Goal: Task Accomplishment & Management: Complete application form

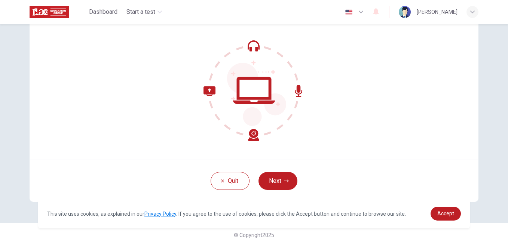
scroll to position [71, 0]
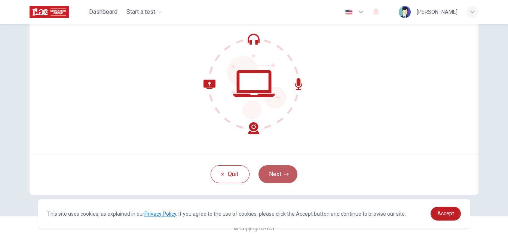
click at [274, 175] on button "Next" at bounding box center [278, 174] width 39 height 18
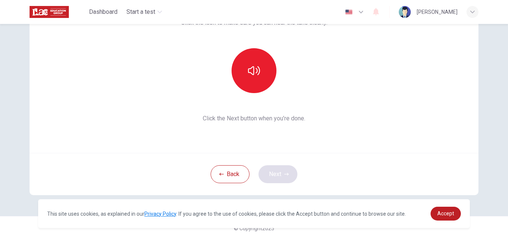
scroll to position [28, 0]
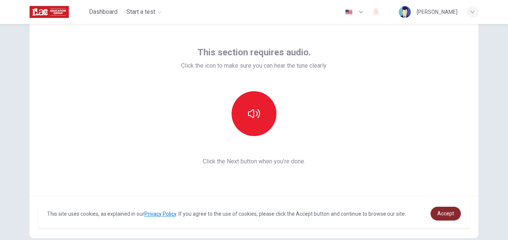
click at [446, 213] on span "Accept" at bounding box center [446, 214] width 17 height 6
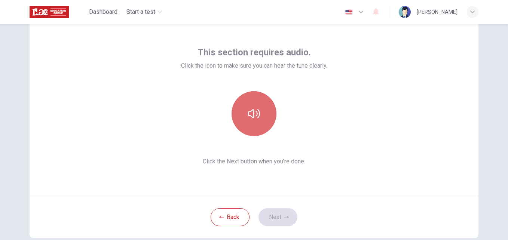
click at [255, 121] on button "button" at bounding box center [254, 113] width 45 height 45
click at [255, 110] on icon "button" at bounding box center [254, 114] width 12 height 12
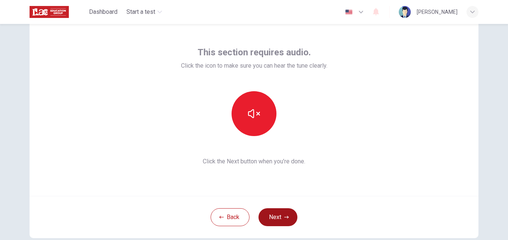
click at [279, 217] on button "Next" at bounding box center [278, 217] width 39 height 18
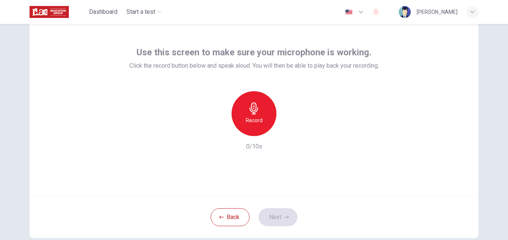
click at [254, 113] on icon "button" at bounding box center [254, 109] width 12 height 12
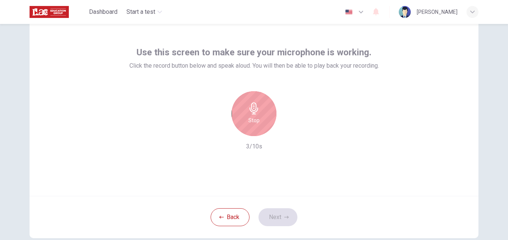
click at [251, 113] on icon "button" at bounding box center [254, 109] width 12 height 12
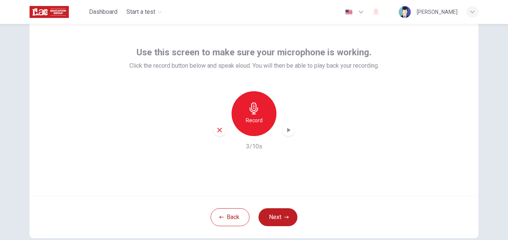
click at [254, 124] on h6 "Record" at bounding box center [254, 120] width 17 height 9
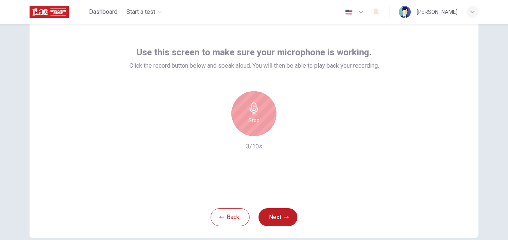
click at [254, 124] on h6 "Stop" at bounding box center [254, 120] width 11 height 9
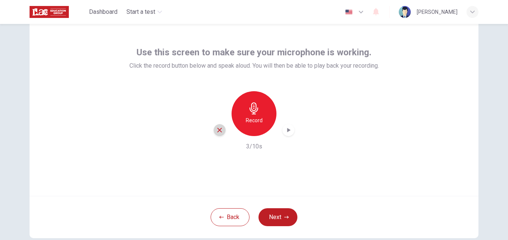
click at [216, 129] on icon "button" at bounding box center [219, 130] width 7 height 7
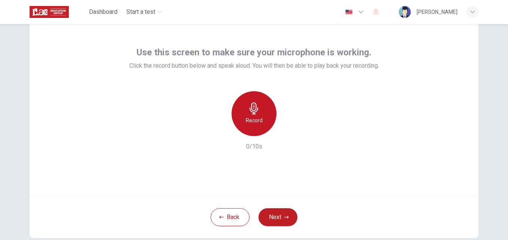
click at [256, 111] on icon "button" at bounding box center [254, 109] width 12 height 12
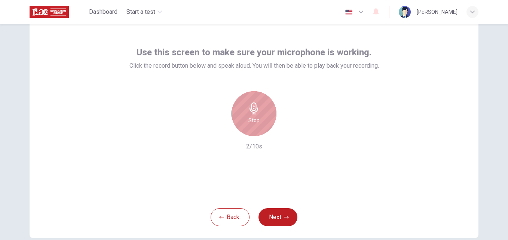
click at [256, 111] on icon "button" at bounding box center [254, 109] width 12 height 12
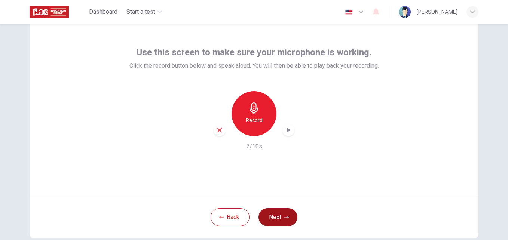
click at [269, 210] on button "Next" at bounding box center [278, 217] width 39 height 18
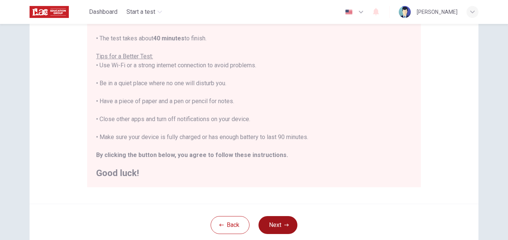
scroll to position [125, 0]
click at [281, 226] on button "Next" at bounding box center [278, 225] width 39 height 18
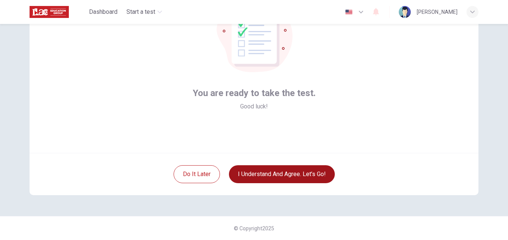
scroll to position [71, 0]
click at [301, 177] on button "I understand and agree. Let’s go!" at bounding box center [282, 174] width 106 height 18
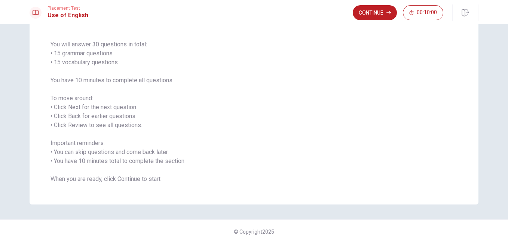
scroll to position [53, 0]
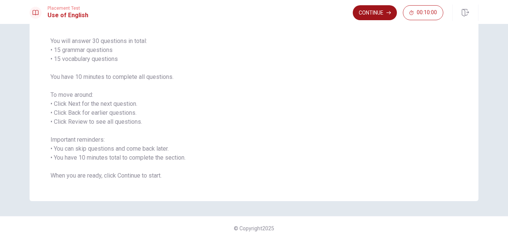
click at [368, 13] on button "Continue" at bounding box center [375, 12] width 44 height 15
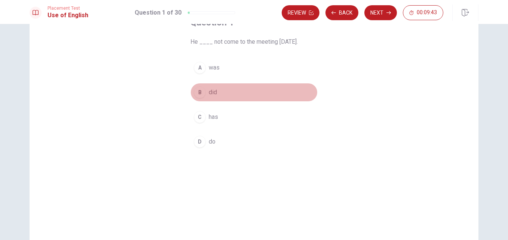
click at [198, 93] on div "B" at bounding box center [200, 92] width 12 height 12
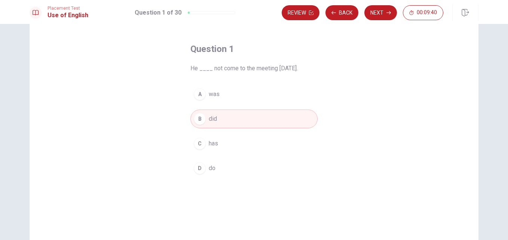
scroll to position [26, 0]
click at [377, 17] on button "Next" at bounding box center [381, 12] width 33 height 15
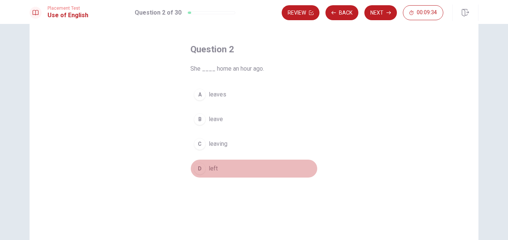
click at [198, 167] on div "D" at bounding box center [200, 169] width 12 height 12
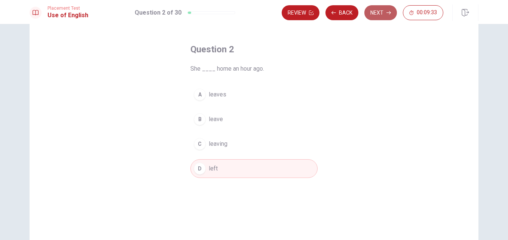
click at [384, 18] on button "Next" at bounding box center [381, 12] width 33 height 15
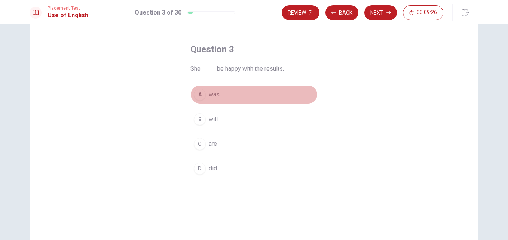
click at [198, 97] on div "A" at bounding box center [200, 95] width 12 height 12
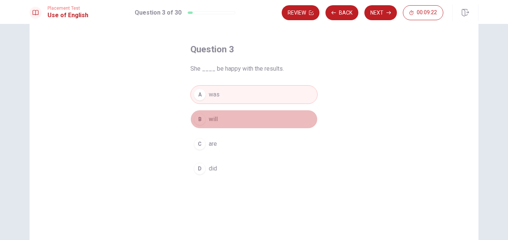
click at [203, 123] on div "B" at bounding box center [200, 119] width 12 height 12
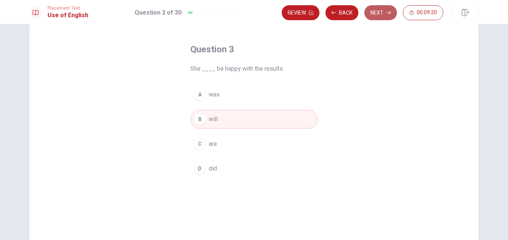
click at [384, 7] on button "Next" at bounding box center [381, 12] width 33 height 15
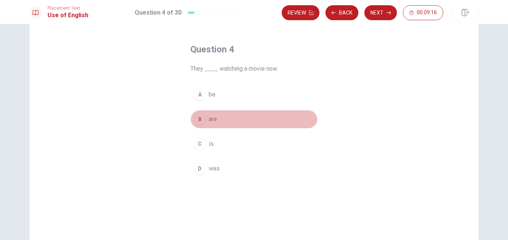
click at [199, 124] on div "B" at bounding box center [200, 119] width 12 height 12
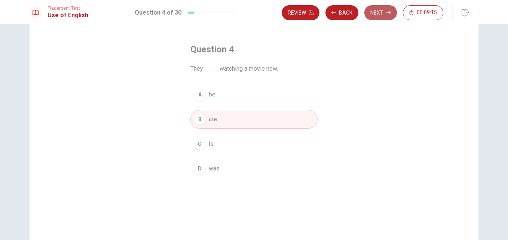
click at [373, 15] on button "Next" at bounding box center [381, 12] width 33 height 15
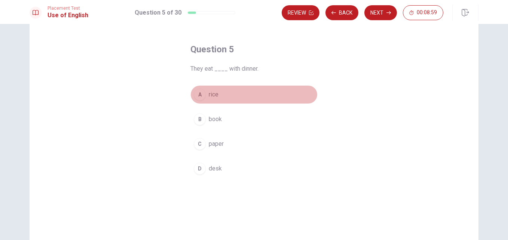
click at [200, 94] on div "A" at bounding box center [200, 95] width 12 height 12
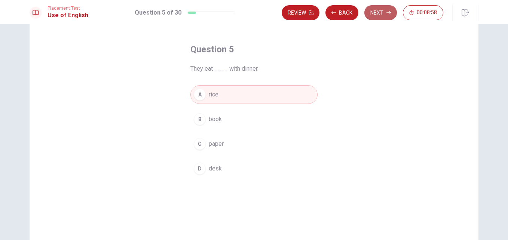
click at [391, 11] on button "Next" at bounding box center [381, 12] width 33 height 15
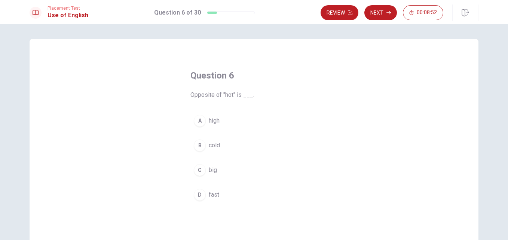
scroll to position [15, 0]
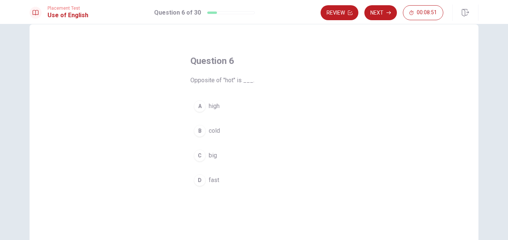
click at [198, 132] on div "B" at bounding box center [200, 131] width 12 height 12
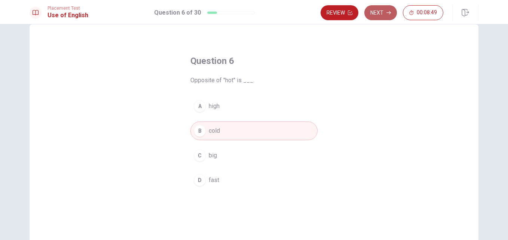
click at [387, 14] on icon "button" at bounding box center [389, 12] width 4 height 4
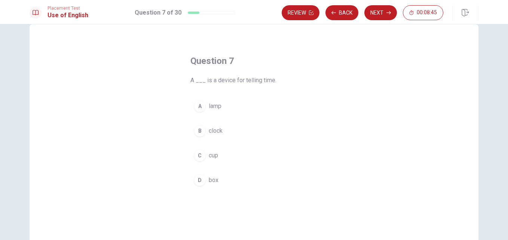
click at [200, 135] on div "B" at bounding box center [200, 131] width 12 height 12
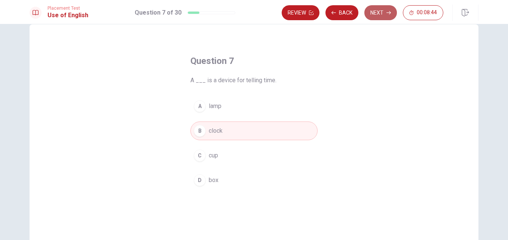
click at [381, 14] on button "Next" at bounding box center [381, 12] width 33 height 15
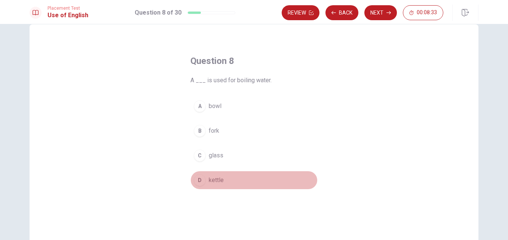
click at [217, 185] on button "D kettle" at bounding box center [254, 180] width 127 height 19
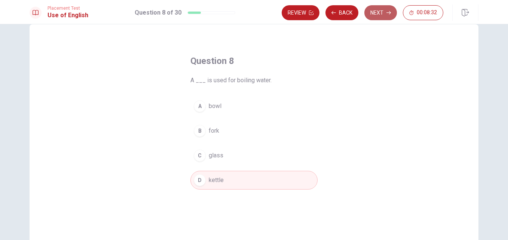
click at [389, 11] on icon "button" at bounding box center [389, 12] width 4 height 3
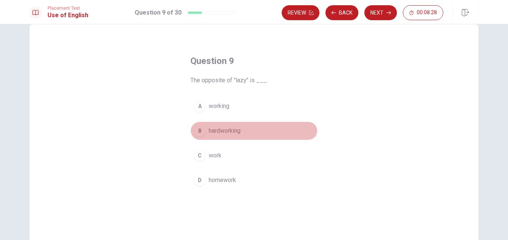
click at [205, 133] on button "B hardworking" at bounding box center [254, 131] width 127 height 19
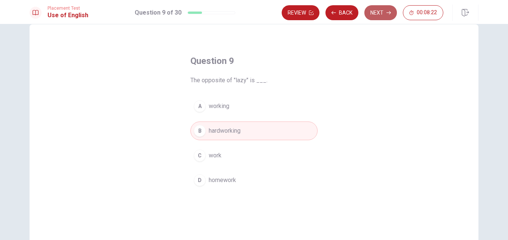
click at [374, 8] on button "Next" at bounding box center [381, 12] width 33 height 15
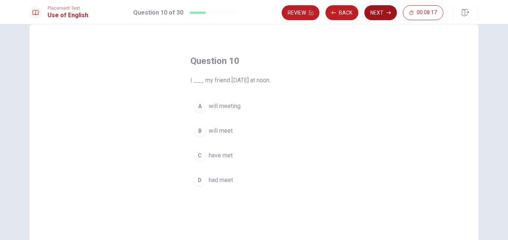
drag, startPoint x: 199, startPoint y: 129, endPoint x: 378, endPoint y: 15, distance: 211.9
click at [378, 15] on div "Placement Test Use of English Question 10 of 30 Review Back Next 00:08:17 Quest…" at bounding box center [254, 120] width 508 height 240
click at [378, 15] on button "Next" at bounding box center [381, 12] width 33 height 15
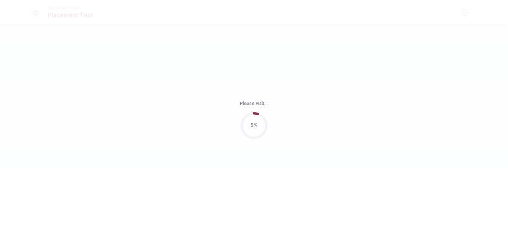
scroll to position [0, 0]
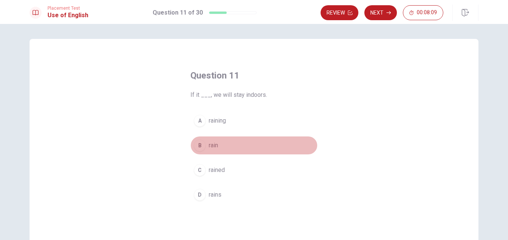
click at [200, 146] on div "B" at bounding box center [200, 146] width 12 height 12
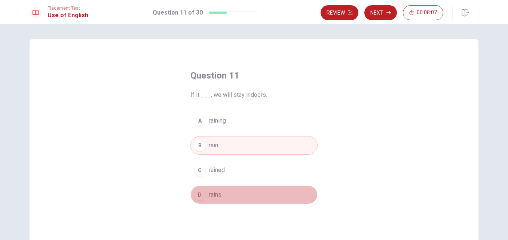
click at [231, 193] on button "D rains" at bounding box center [254, 195] width 127 height 19
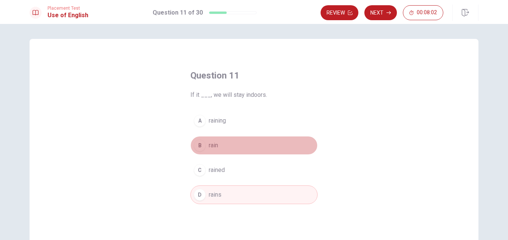
click at [213, 148] on span "rain" at bounding box center [213, 145] width 9 height 9
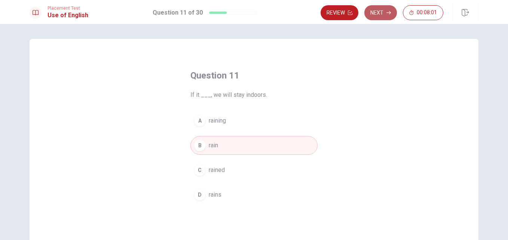
click at [387, 11] on icon "button" at bounding box center [389, 12] width 4 height 4
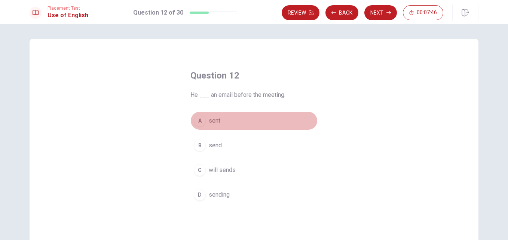
click at [211, 120] on span "sent" at bounding box center [215, 120] width 12 height 9
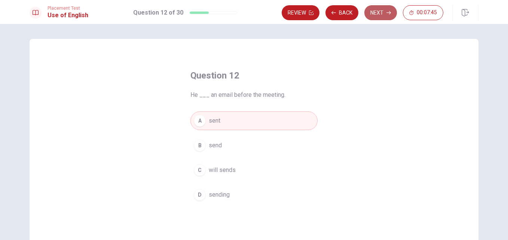
click at [384, 10] on button "Next" at bounding box center [381, 12] width 33 height 15
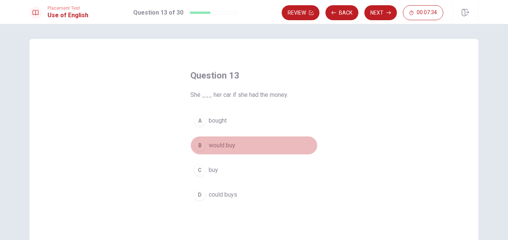
click at [214, 145] on span "would buy" at bounding box center [222, 145] width 27 height 9
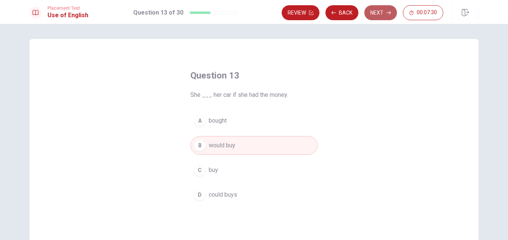
click at [384, 16] on button "Next" at bounding box center [381, 12] width 33 height 15
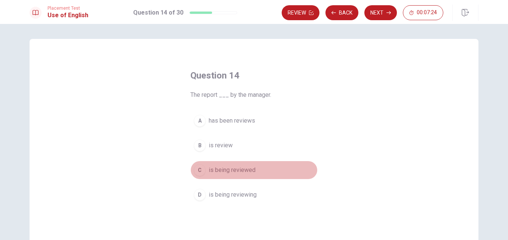
click at [199, 167] on div "C" at bounding box center [200, 170] width 12 height 12
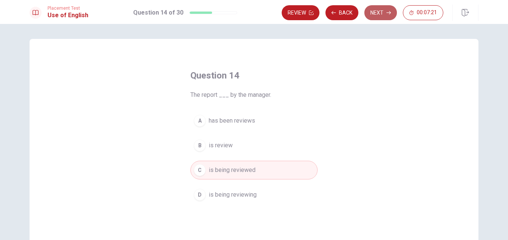
click at [376, 16] on button "Next" at bounding box center [381, 12] width 33 height 15
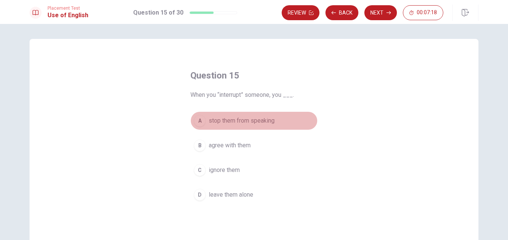
click at [201, 115] on button "A stop them from speaking" at bounding box center [254, 121] width 127 height 19
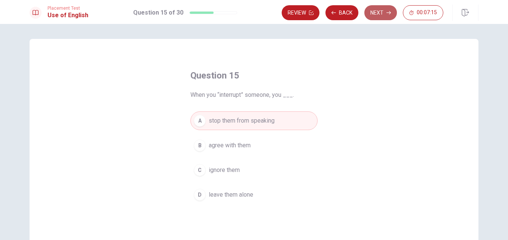
click at [379, 11] on button "Next" at bounding box center [381, 12] width 33 height 15
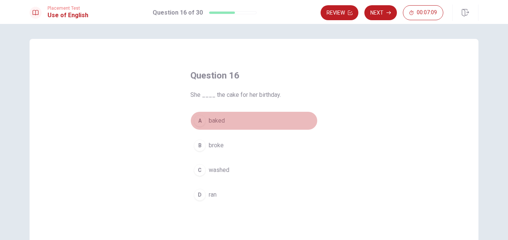
click at [202, 122] on div "A" at bounding box center [200, 121] width 12 height 12
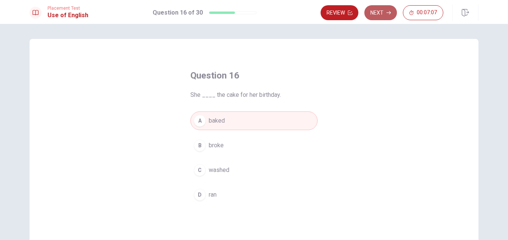
click at [378, 15] on button "Next" at bounding box center [381, 12] width 33 height 15
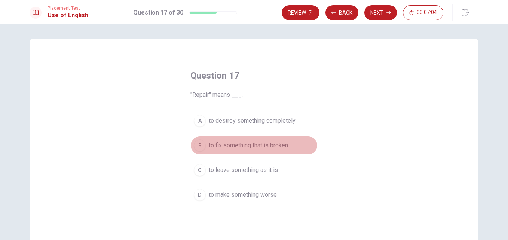
click at [196, 145] on div "B" at bounding box center [200, 146] width 12 height 12
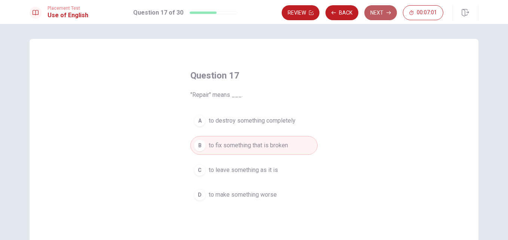
click at [382, 11] on button "Next" at bounding box center [381, 12] width 33 height 15
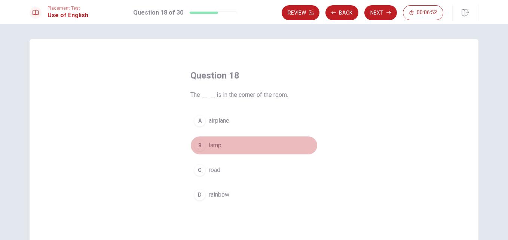
click at [199, 147] on div "B" at bounding box center [200, 146] width 12 height 12
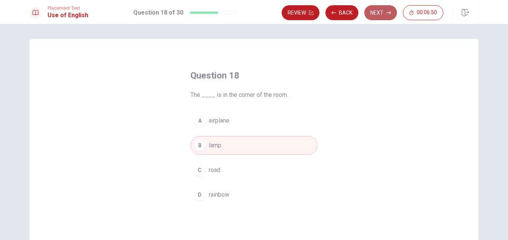
click at [374, 16] on button "Next" at bounding box center [381, 12] width 33 height 15
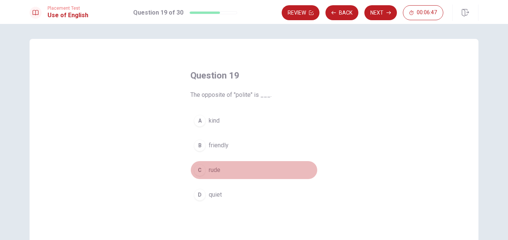
click at [197, 169] on div "C" at bounding box center [200, 170] width 12 height 12
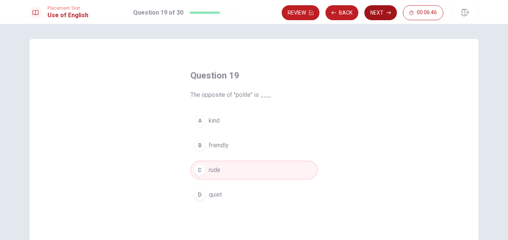
click at [380, 12] on button "Next" at bounding box center [381, 12] width 33 height 15
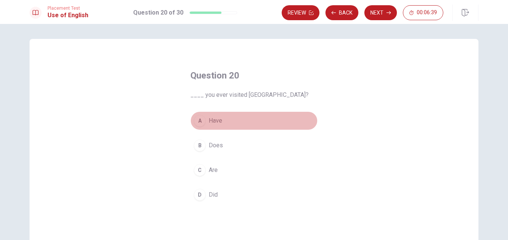
click at [196, 121] on div "A" at bounding box center [200, 121] width 12 height 12
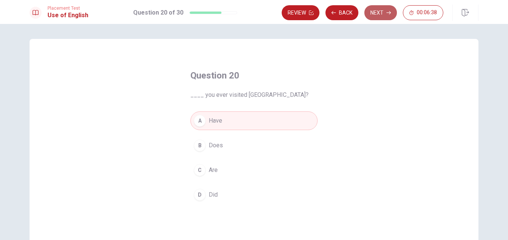
click at [378, 15] on button "Next" at bounding box center [381, 12] width 33 height 15
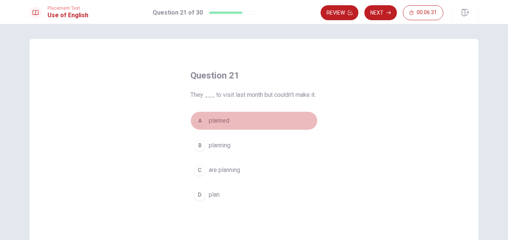
click at [196, 125] on div "A" at bounding box center [200, 121] width 12 height 12
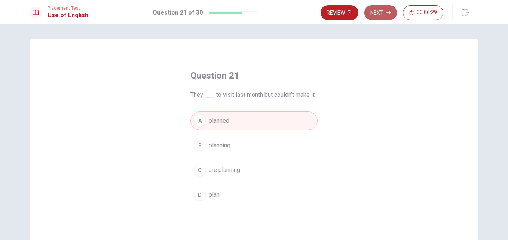
click at [378, 17] on button "Next" at bounding box center [381, 12] width 33 height 15
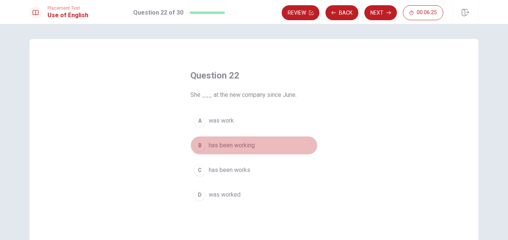
click at [201, 144] on div "B" at bounding box center [200, 146] width 12 height 12
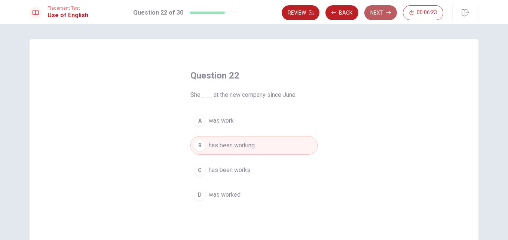
click at [376, 12] on button "Next" at bounding box center [381, 12] width 33 height 15
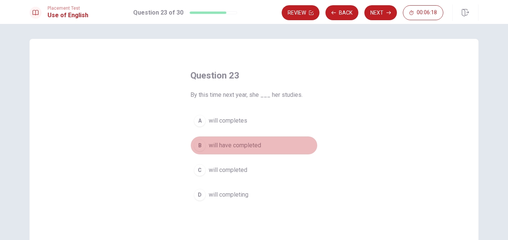
click at [199, 144] on div "B" at bounding box center [200, 146] width 12 height 12
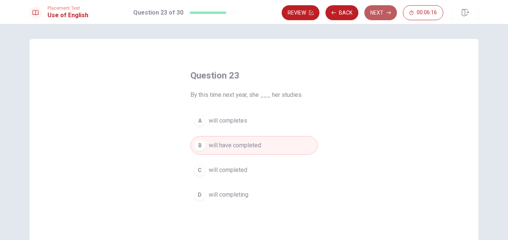
click at [377, 15] on button "Next" at bounding box center [381, 12] width 33 height 15
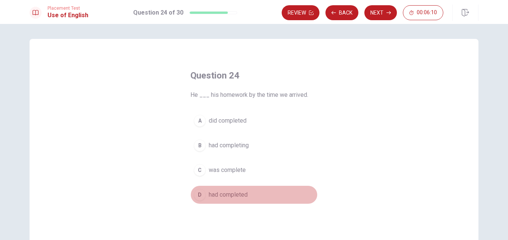
click at [197, 200] on div "D" at bounding box center [200, 195] width 12 height 12
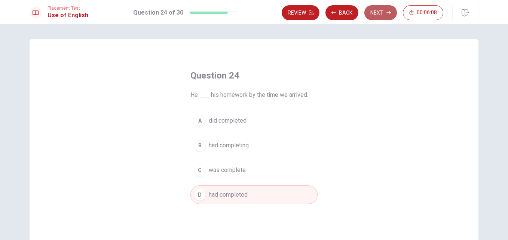
click at [379, 13] on button "Next" at bounding box center [381, 12] width 33 height 15
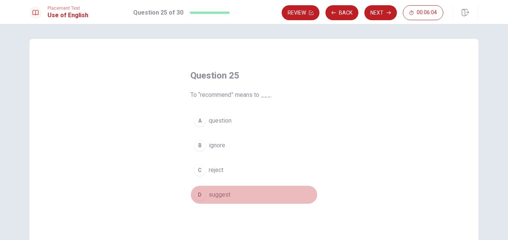
click at [200, 189] on div "D" at bounding box center [200, 195] width 12 height 12
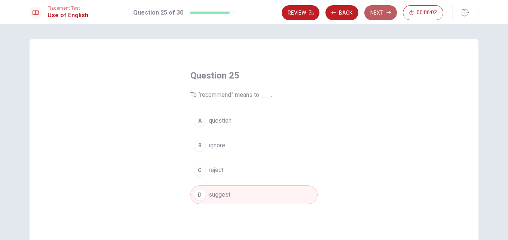
click at [380, 16] on button "Next" at bounding box center [381, 12] width 33 height 15
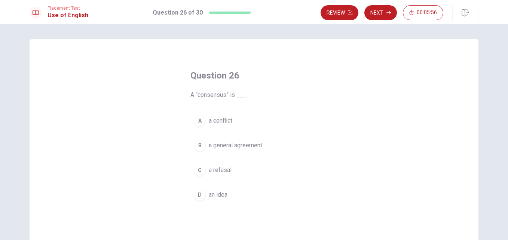
click at [202, 142] on div "B" at bounding box center [200, 146] width 12 height 12
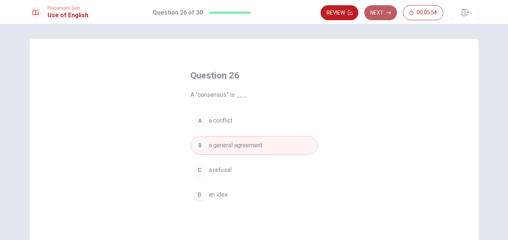
click at [381, 10] on button "Next" at bounding box center [381, 12] width 33 height 15
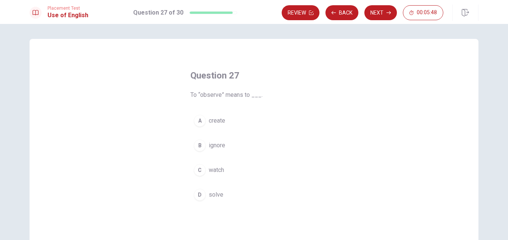
click at [209, 167] on span "watch" at bounding box center [216, 170] width 15 height 9
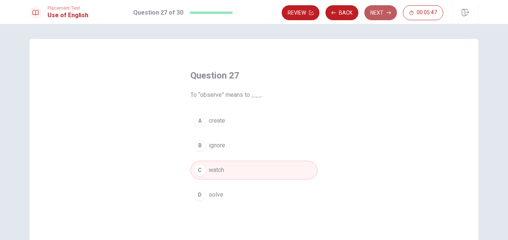
click at [387, 12] on icon "button" at bounding box center [389, 12] width 4 height 4
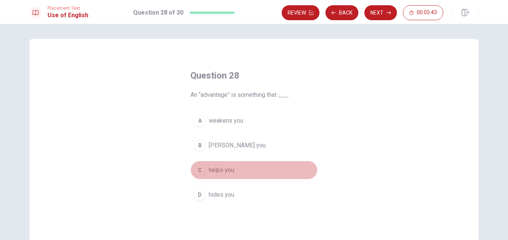
click at [216, 171] on span "helps you" at bounding box center [221, 170] width 25 height 9
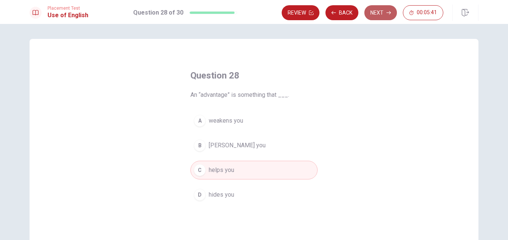
click at [386, 12] on button "Next" at bounding box center [381, 12] width 33 height 15
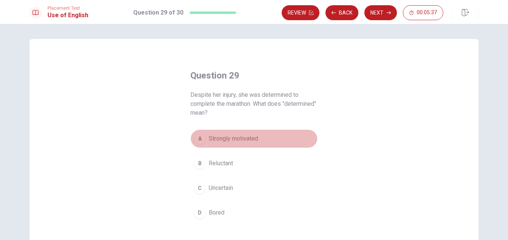
click at [214, 140] on span "Strongly motivated" at bounding box center [233, 138] width 49 height 9
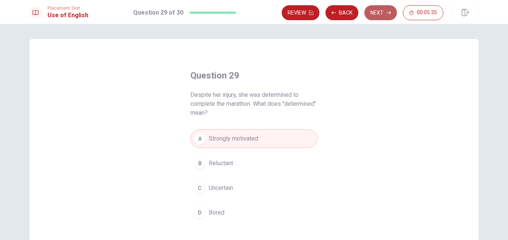
click at [378, 13] on button "Next" at bounding box center [381, 12] width 33 height 15
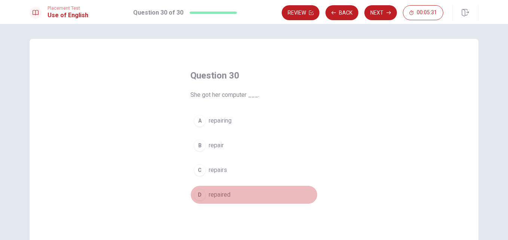
click at [215, 192] on span "repaired" at bounding box center [220, 195] width 22 height 9
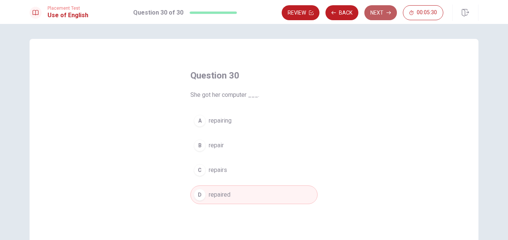
click at [374, 18] on button "Next" at bounding box center [381, 12] width 33 height 15
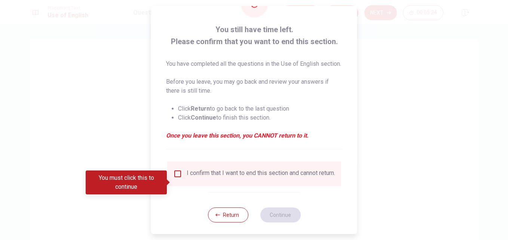
scroll to position [31, 0]
click at [177, 178] on input "You must click this to continue" at bounding box center [177, 173] width 9 height 9
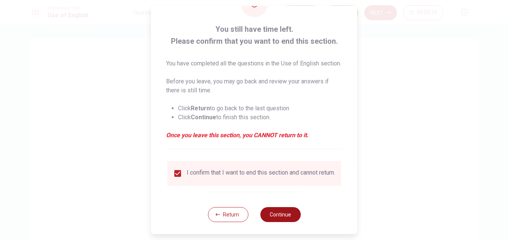
click at [269, 222] on button "Continue" at bounding box center [280, 214] width 40 height 15
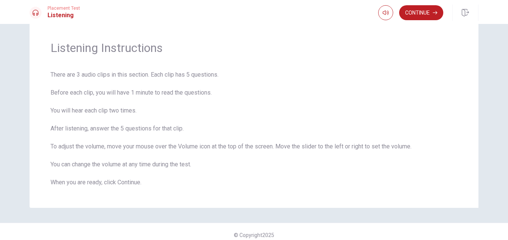
scroll to position [26, 0]
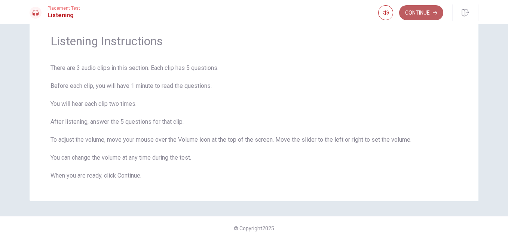
click at [417, 15] on button "Continue" at bounding box center [421, 12] width 44 height 15
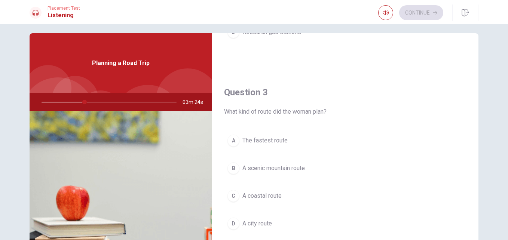
scroll to position [345, 0]
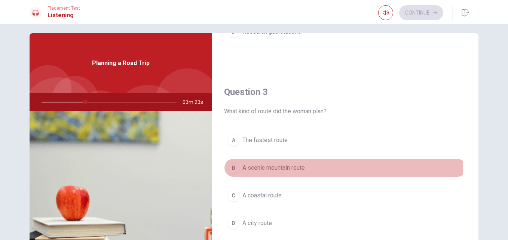
click at [280, 169] on span "A scenic mountain route" at bounding box center [274, 168] width 63 height 9
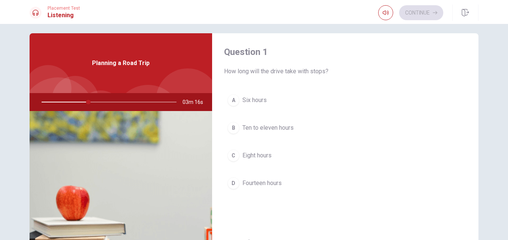
scroll to position [0, 0]
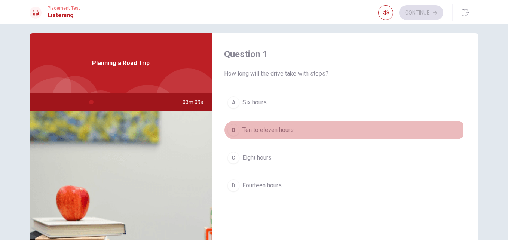
click at [292, 126] on span "Ten to eleven hours" at bounding box center [268, 130] width 51 height 9
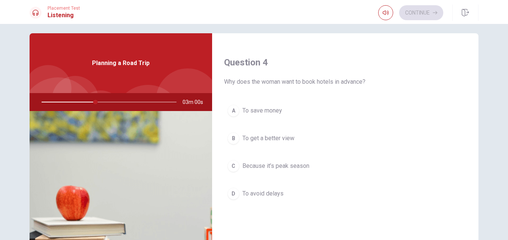
scroll to position [567, 0]
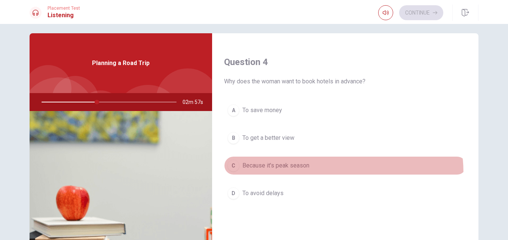
click at [292, 174] on button "C Because it’s peak season" at bounding box center [345, 165] width 243 height 19
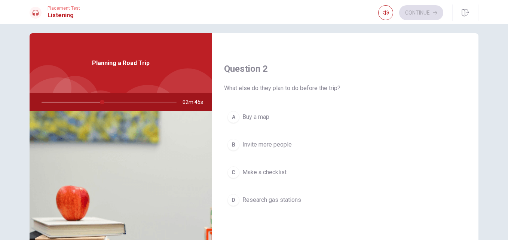
scroll to position [177, 0]
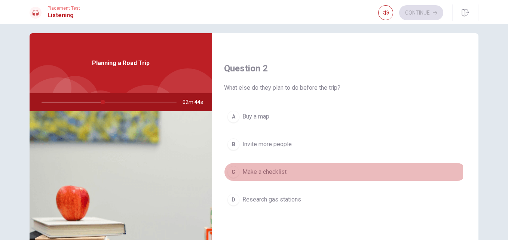
click at [243, 175] on span "Make a checklist" at bounding box center [265, 172] width 44 height 9
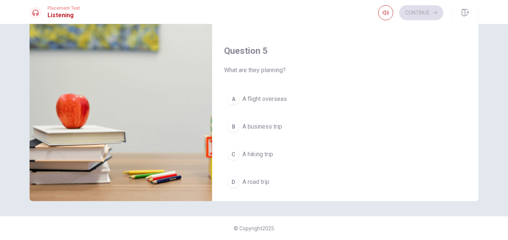
scroll to position [678, 0]
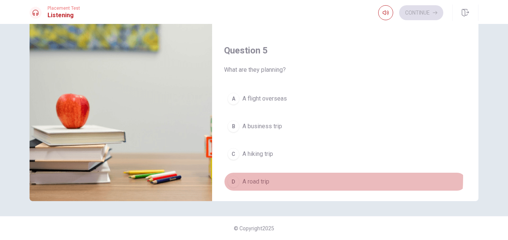
click at [291, 178] on button "D A road trip" at bounding box center [345, 182] width 243 height 19
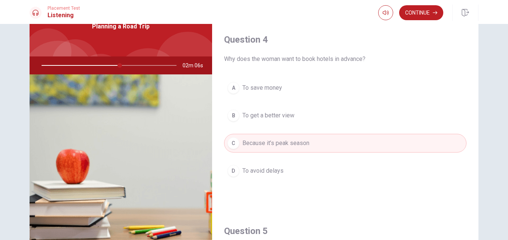
scroll to position [553, 0]
click at [424, 11] on button "Continue" at bounding box center [421, 12] width 44 height 15
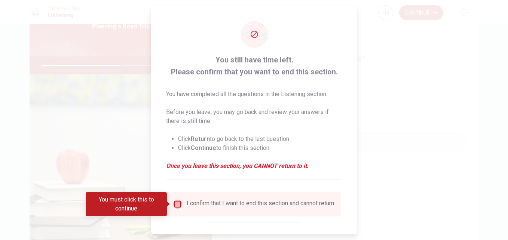
click at [175, 206] on input "You must click this to continue" at bounding box center [177, 204] width 9 height 9
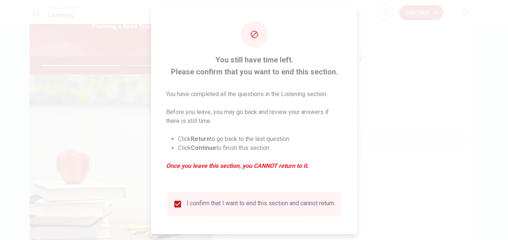
scroll to position [39, 0]
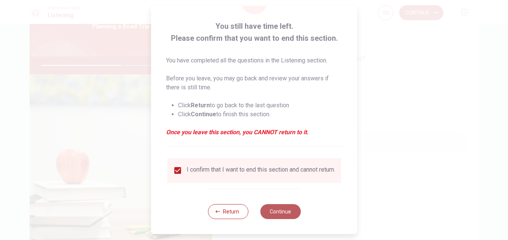
click at [274, 210] on button "Continue" at bounding box center [280, 211] width 40 height 15
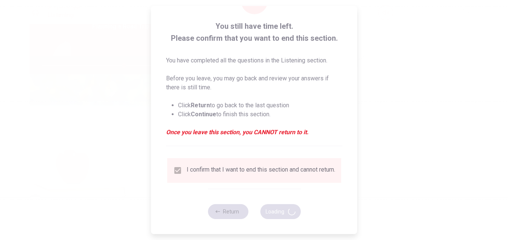
type input "61"
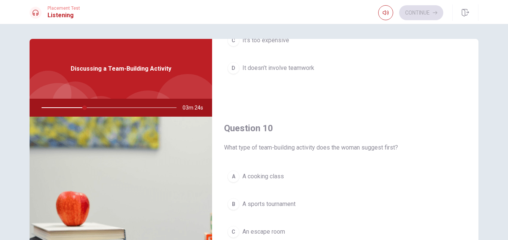
scroll to position [98, 0]
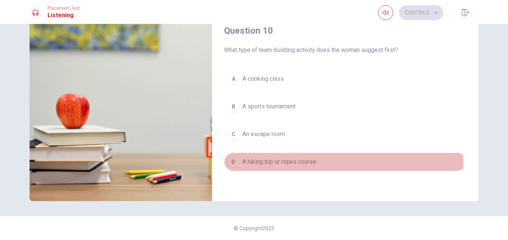
click at [277, 169] on button "D A hiking trip or ropes course" at bounding box center [345, 162] width 243 height 19
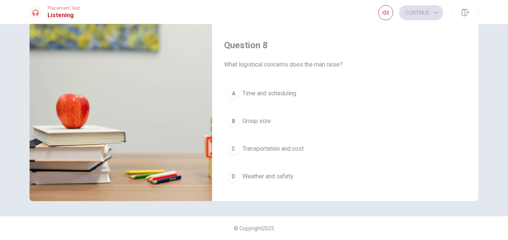
scroll to position [300, 0]
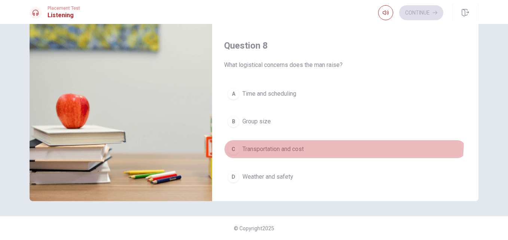
click at [295, 140] on button "C Transportation and cost" at bounding box center [345, 149] width 243 height 19
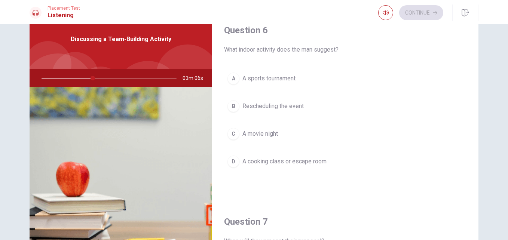
scroll to position [27, 0]
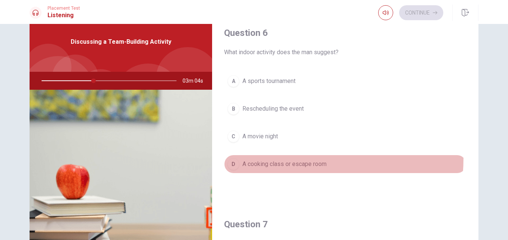
click at [280, 158] on button "D A cooking class or escape room" at bounding box center [345, 164] width 243 height 19
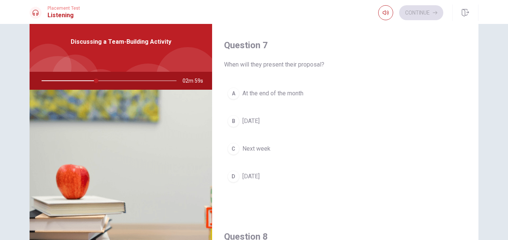
scroll to position [180, 0]
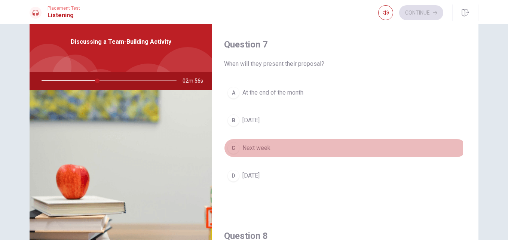
click at [293, 144] on button "C Next week" at bounding box center [345, 148] width 243 height 19
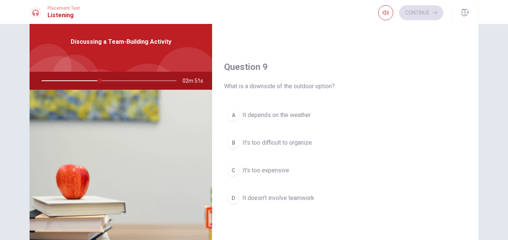
scroll to position [541, 0]
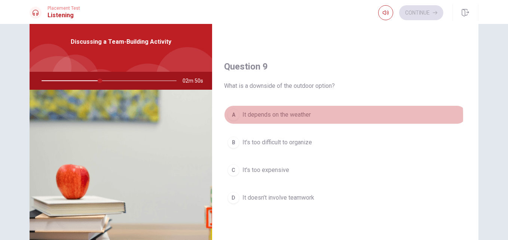
click at [296, 116] on span "It depends on the weather" at bounding box center [277, 114] width 68 height 9
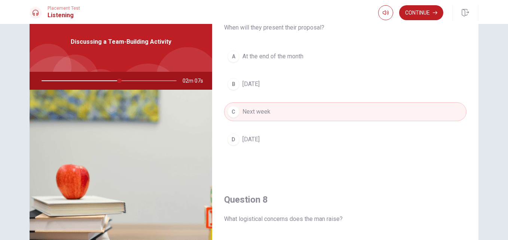
scroll to position [216, 0]
click at [410, 16] on button "Continue" at bounding box center [421, 12] width 44 height 15
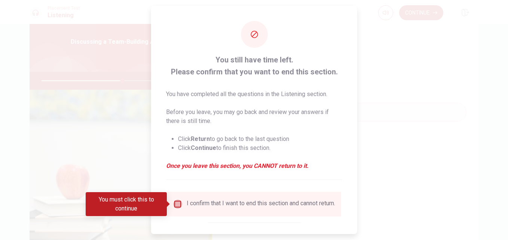
click at [177, 206] on input "You must click this to continue" at bounding box center [177, 204] width 9 height 9
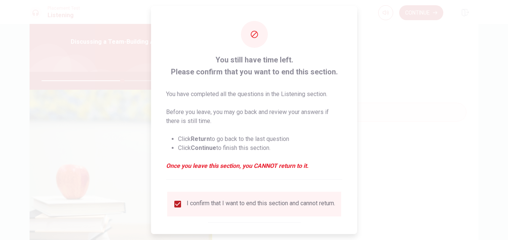
scroll to position [39, 0]
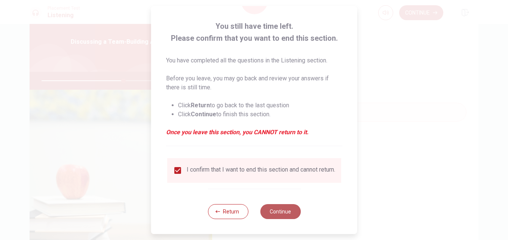
click at [280, 210] on button "Continue" at bounding box center [280, 211] width 40 height 15
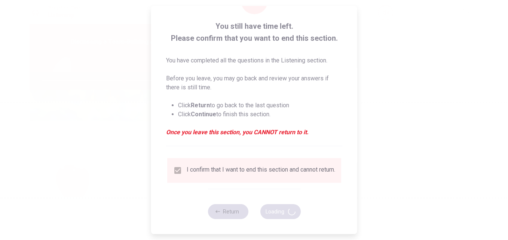
type input "62"
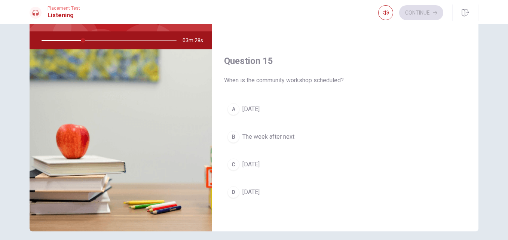
scroll to position [68, 0]
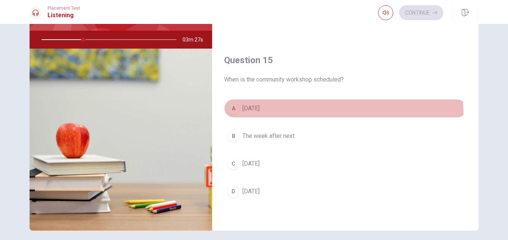
click at [272, 114] on button "A [DATE]" at bounding box center [345, 108] width 243 height 19
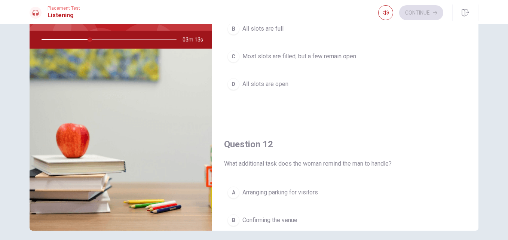
scroll to position [0, 0]
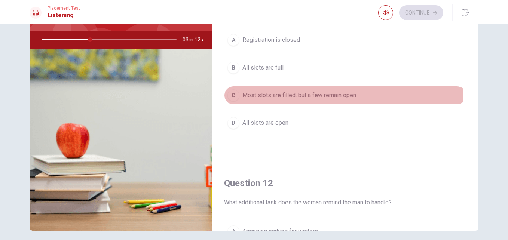
click at [295, 98] on span "Most slots are filled, but a few remain open" at bounding box center [300, 95] width 114 height 9
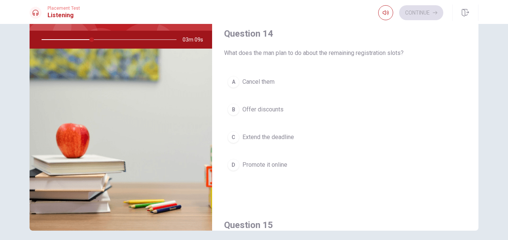
scroll to position [533, 0]
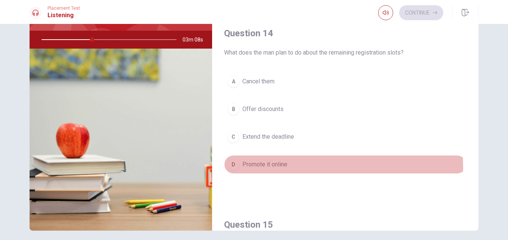
click at [270, 168] on span "Promote it online" at bounding box center [265, 164] width 45 height 9
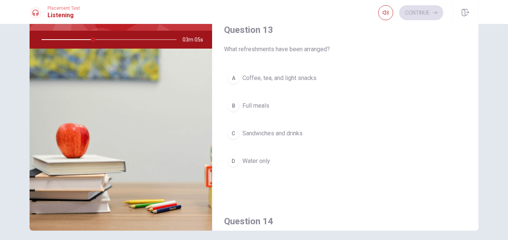
scroll to position [344, 0]
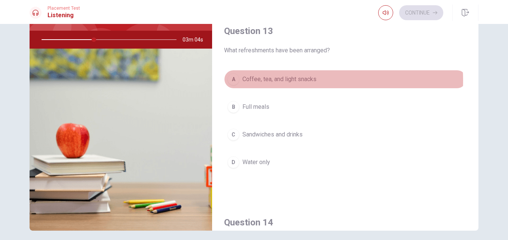
click at [286, 80] on span "Coffee, tea, and light snacks" at bounding box center [280, 79] width 74 height 9
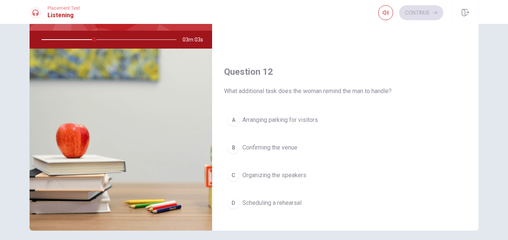
scroll to position [111, 0]
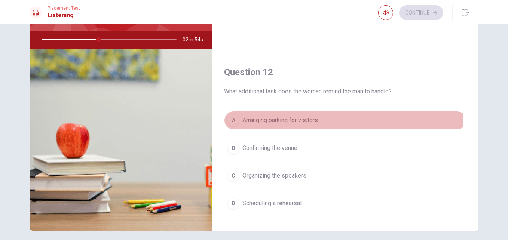
click at [276, 118] on span "Arranging parking for visitors" at bounding box center [281, 120] width 76 height 9
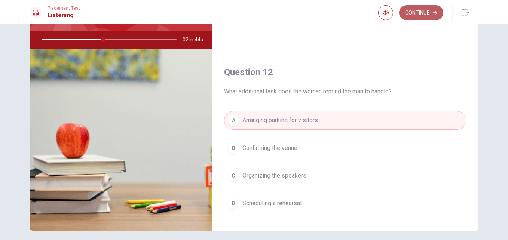
click at [410, 12] on button "Continue" at bounding box center [421, 12] width 44 height 15
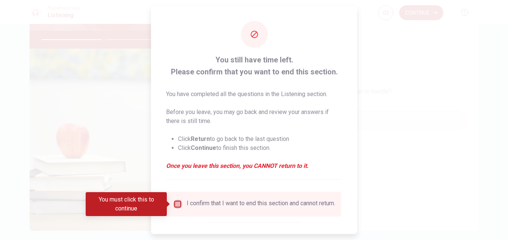
click at [176, 208] on input "You must click this to continue" at bounding box center [177, 204] width 9 height 9
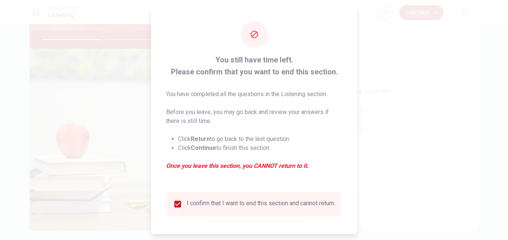
scroll to position [39, 0]
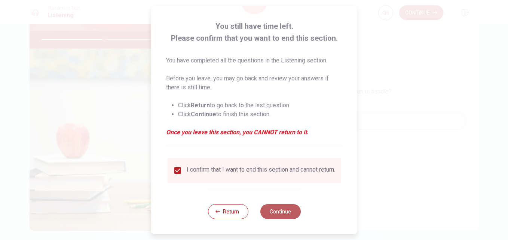
click at [274, 213] on button "Continue" at bounding box center [280, 211] width 40 height 15
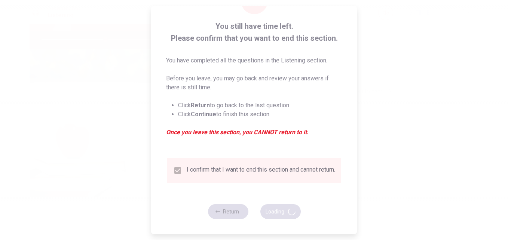
type input "48"
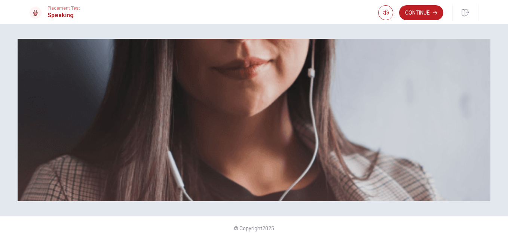
scroll to position [72, 0]
click at [408, 8] on button "Continue" at bounding box center [421, 12] width 44 height 15
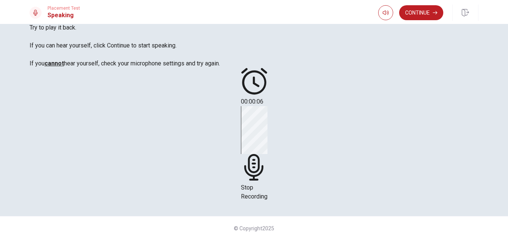
click at [268, 119] on div "Stop Recording" at bounding box center [254, 153] width 27 height 95
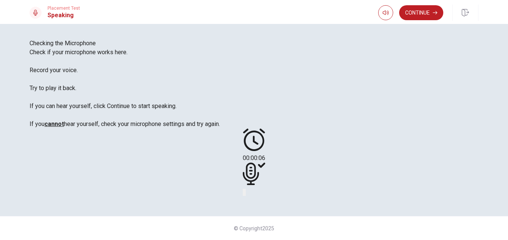
click at [265, 163] on div at bounding box center [254, 175] width 22 height 25
click at [244, 189] on button "Record Again" at bounding box center [243, 192] width 1 height 7
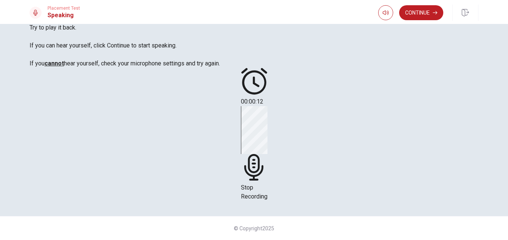
click at [268, 125] on div "Stop Recording" at bounding box center [254, 153] width 27 height 95
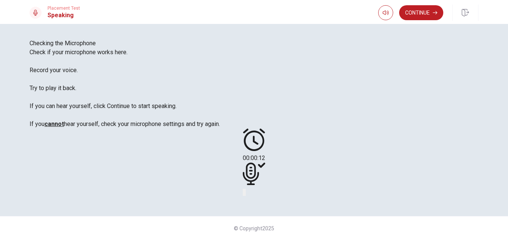
click at [265, 163] on icon at bounding box center [254, 174] width 22 height 22
click at [253, 194] on icon "Play Audio" at bounding box center [249, 198] width 7 height 9
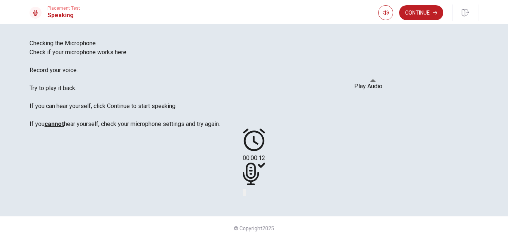
scroll to position [162, 0]
click at [412, 16] on button "Continue" at bounding box center [421, 12] width 44 height 15
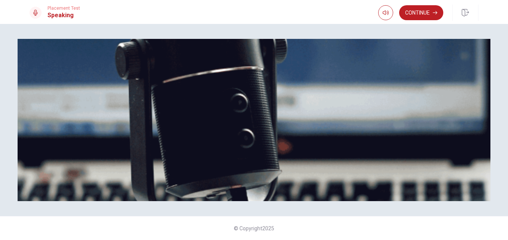
scroll to position [84, 0]
click at [415, 15] on button "Continue" at bounding box center [421, 12] width 44 height 15
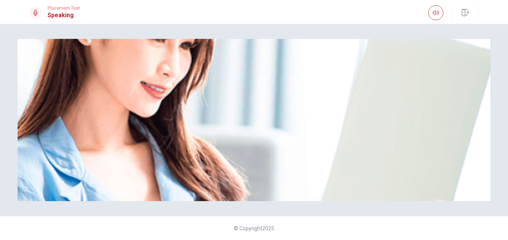
scroll to position [57, 0]
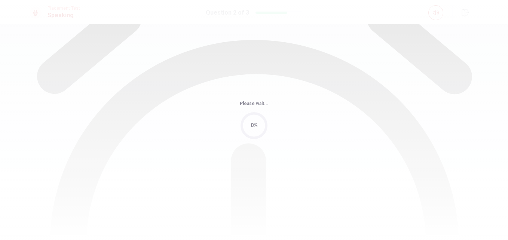
click at [353, 96] on div "Please wait... 0%" at bounding box center [254, 120] width 508 height 240
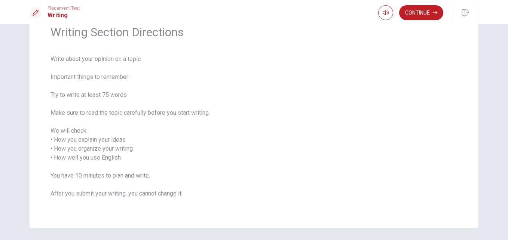
scroll to position [36, 0]
click at [417, 16] on button "Continue" at bounding box center [421, 12] width 44 height 15
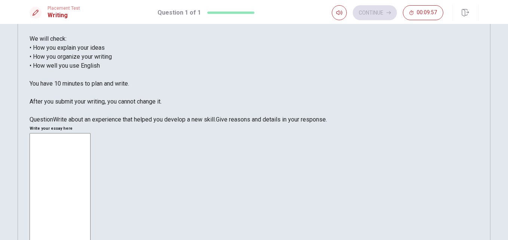
scroll to position [86, 0]
click at [91, 133] on textarea at bounding box center [60, 238] width 61 height 211
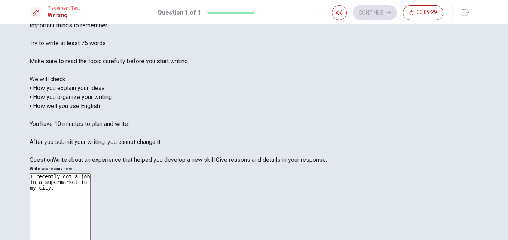
scroll to position [45, 0]
type textarea "I"
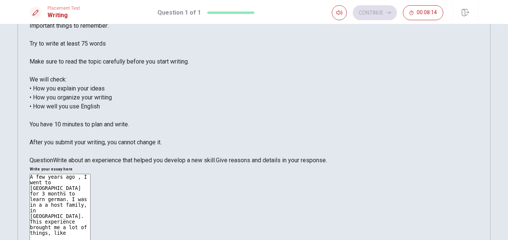
drag, startPoint x: 431, startPoint y: 41, endPoint x: 412, endPoint y: 41, distance: 19.5
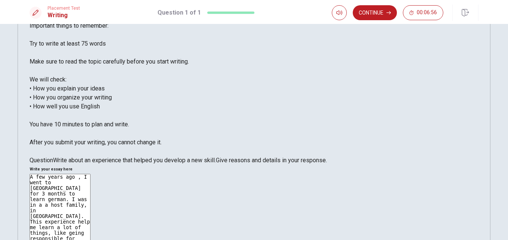
drag, startPoint x: 458, startPoint y: 49, endPoint x: 449, endPoint y: 51, distance: 9.2
drag, startPoint x: 453, startPoint y: 50, endPoint x: 429, endPoint y: 50, distance: 23.6
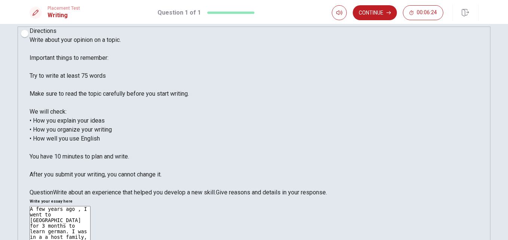
scroll to position [0, 0]
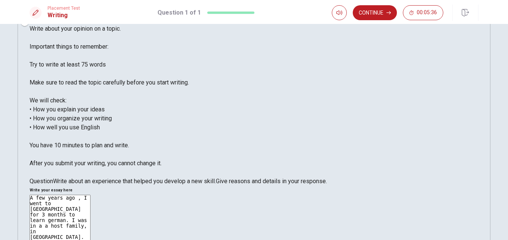
scroll to position [24, 0]
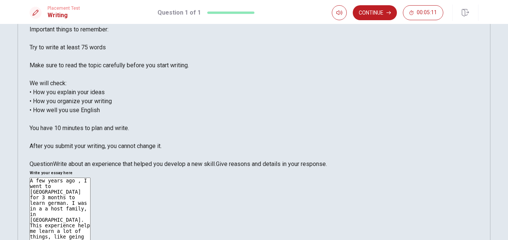
scroll to position [40, 0]
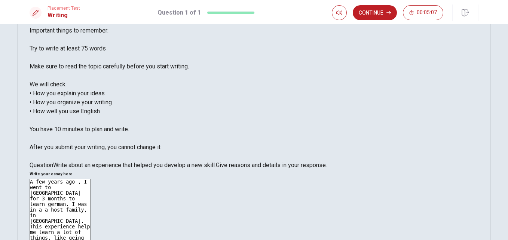
type textarea "A few years ago , I went to [GEOGRAPHIC_DATA] for 3 months to learn german. I w…"
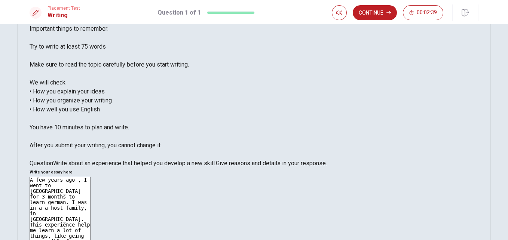
scroll to position [42, 0]
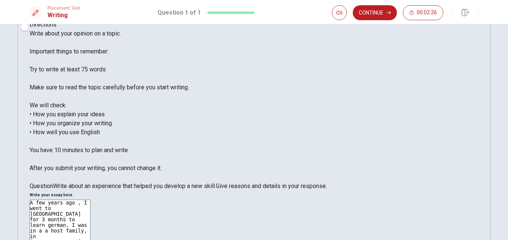
scroll to position [18, 0]
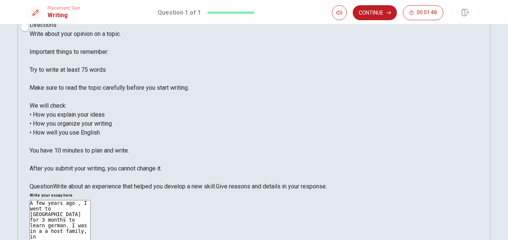
drag, startPoint x: 295, startPoint y: 137, endPoint x: 441, endPoint y: 128, distance: 146.2
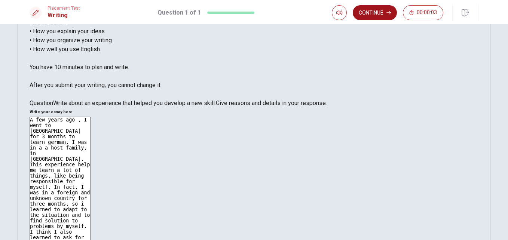
type textarea "A few years ago , I went to [GEOGRAPHIC_DATA] for 3 months to learn german. I w…"
click at [376, 12] on button "Continue" at bounding box center [375, 12] width 44 height 15
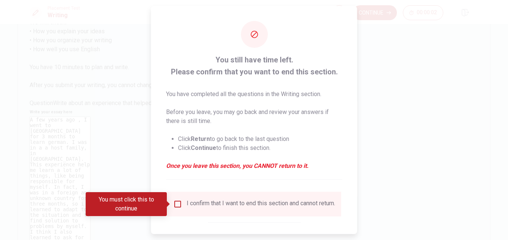
scroll to position [39, 0]
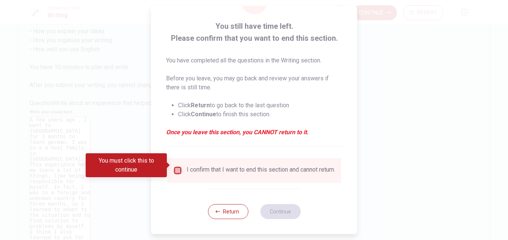
click at [176, 167] on input "You must click this to continue" at bounding box center [177, 170] width 9 height 9
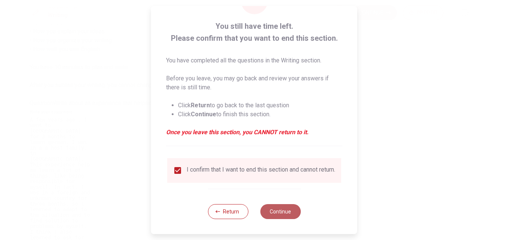
click at [271, 207] on button "Continue" at bounding box center [280, 211] width 40 height 15
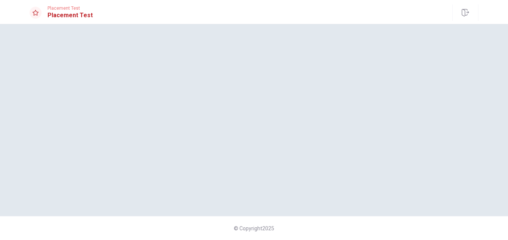
scroll to position [0, 0]
click at [289, 174] on div at bounding box center [254, 120] width 473 height 162
